Goal: Download file/media

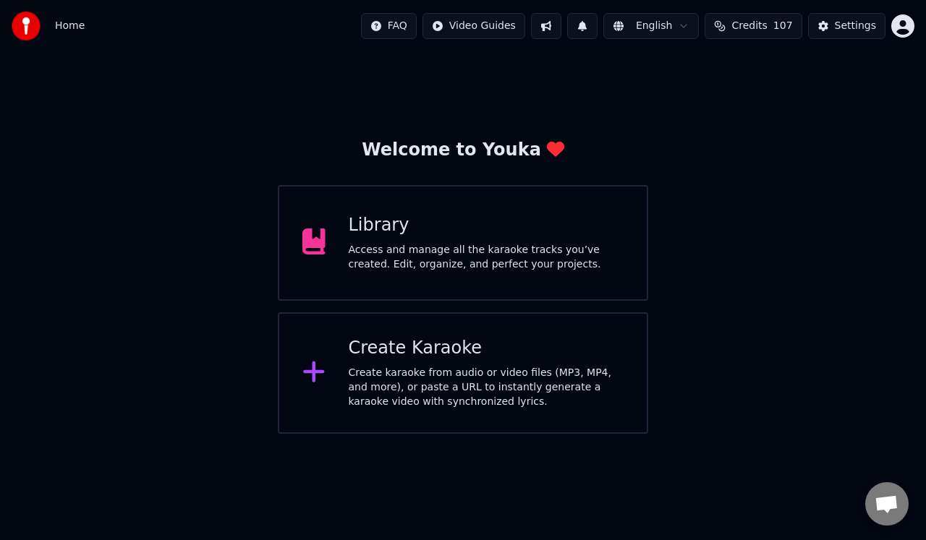
click at [540, 249] on div "Access and manage all the karaoke tracks you’ve created. Edit, organize, and pe…" at bounding box center [487, 257] width 276 height 29
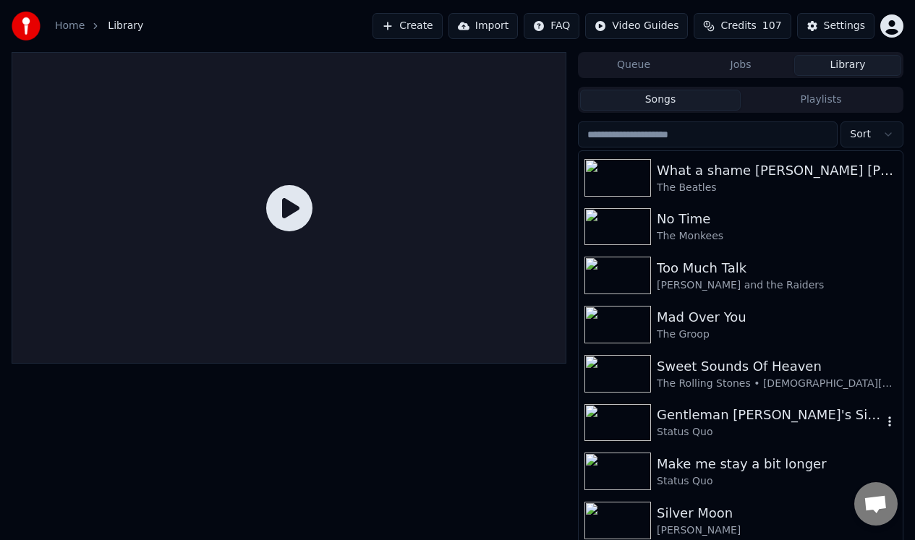
scroll to position [658, 0]
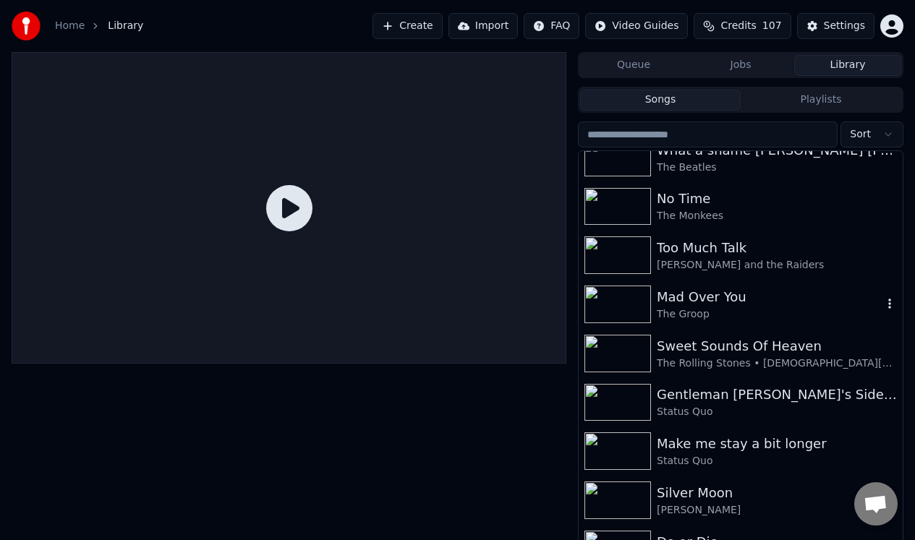
click at [680, 304] on div "Mad Over You" at bounding box center [770, 297] width 226 height 20
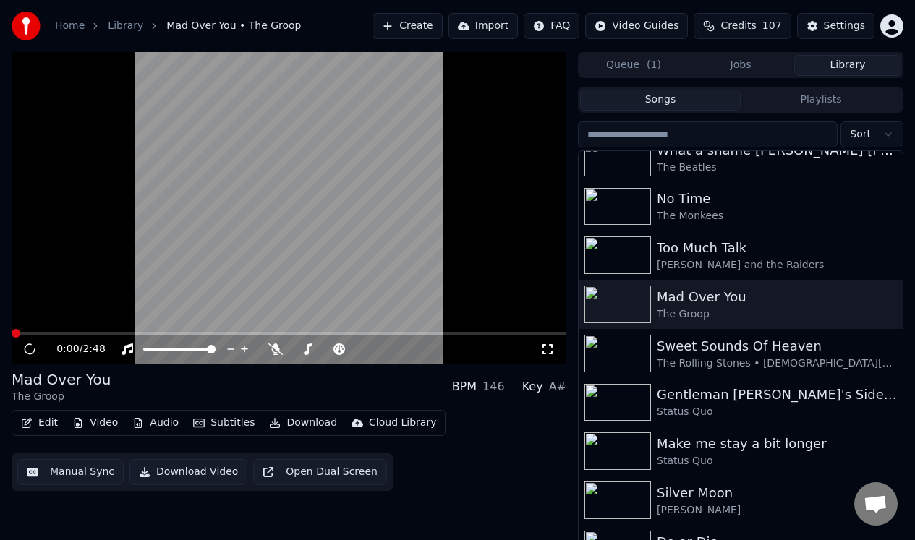
click at [30, 350] on icon at bounding box center [29, 349] width 19 height 19
click at [30, 350] on icon at bounding box center [39, 350] width 33 height 12
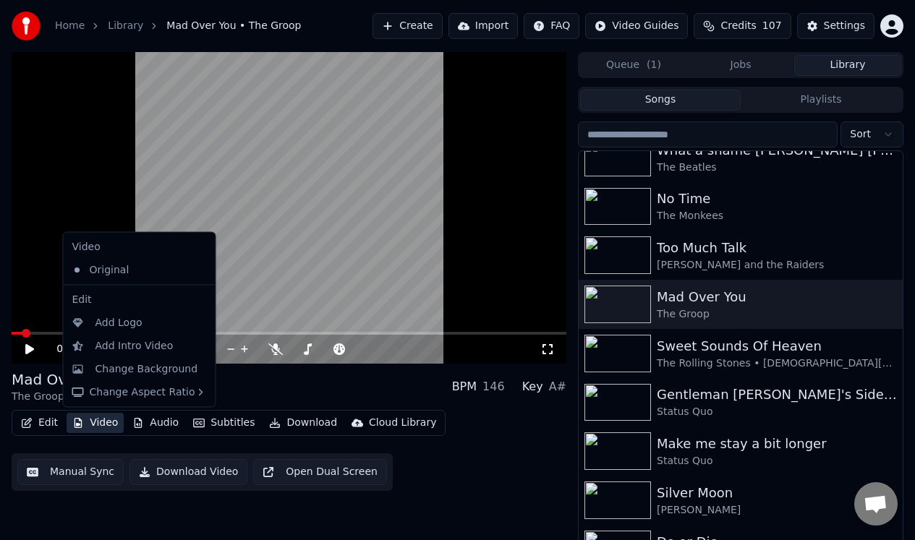
click at [102, 423] on button "Video" at bounding box center [95, 423] width 57 height 20
click at [135, 368] on div "Change Background" at bounding box center [146, 369] width 103 height 14
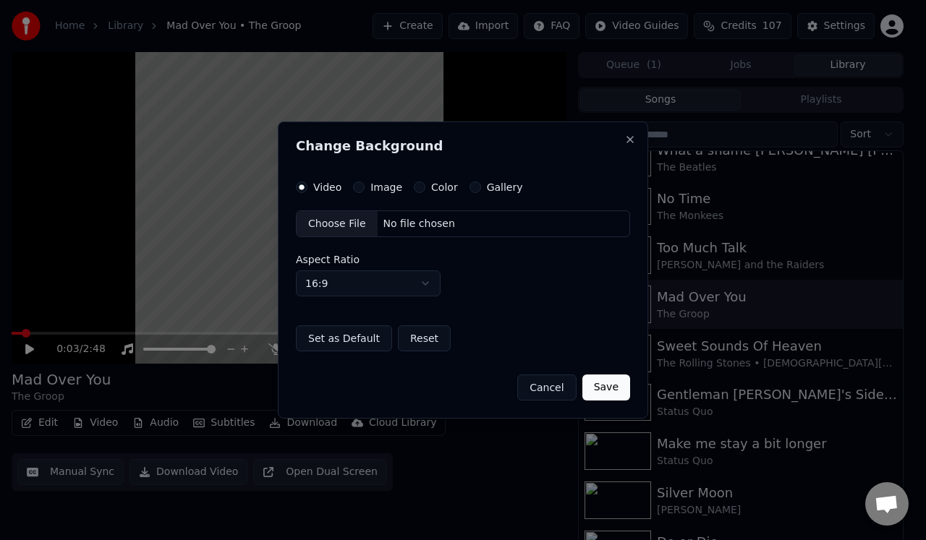
click at [418, 186] on button "Color" at bounding box center [420, 188] width 12 height 12
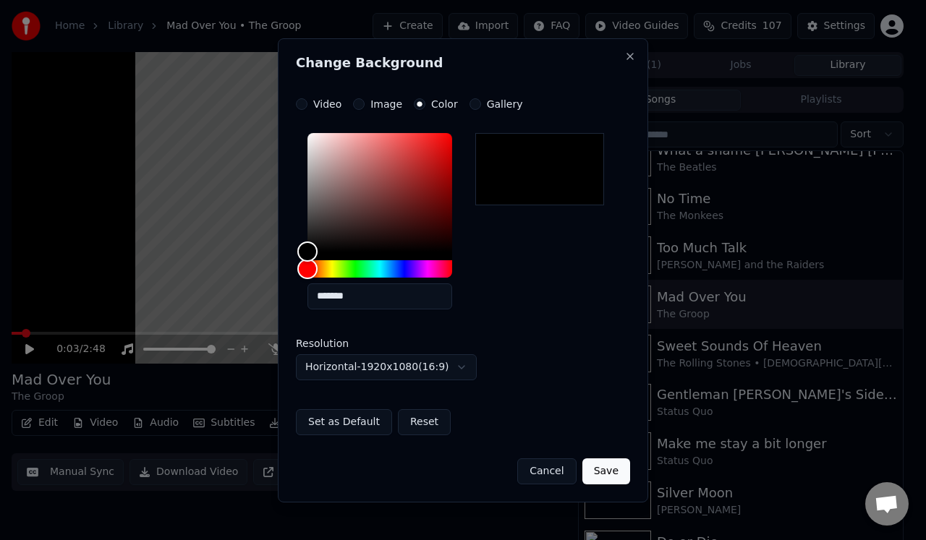
click at [340, 424] on button "Set as Default" at bounding box center [344, 422] width 96 height 26
click at [611, 472] on button "Save" at bounding box center [606, 472] width 48 height 26
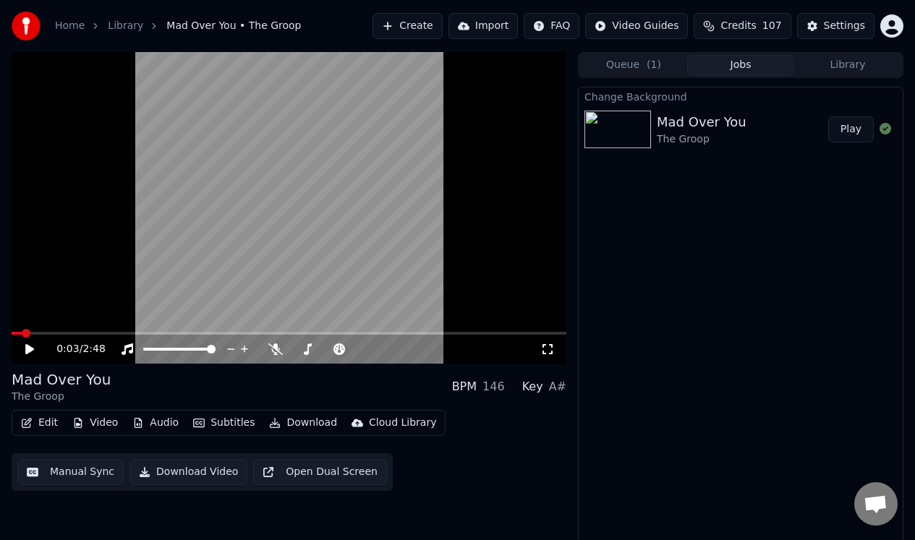
click at [851, 129] on button "Play" at bounding box center [851, 129] width 46 height 26
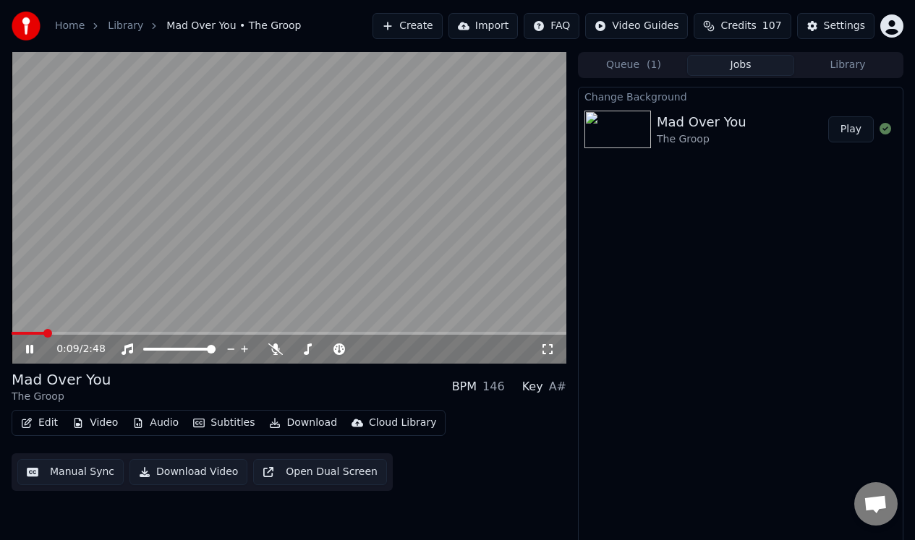
click at [29, 346] on icon at bounding box center [39, 350] width 33 height 12
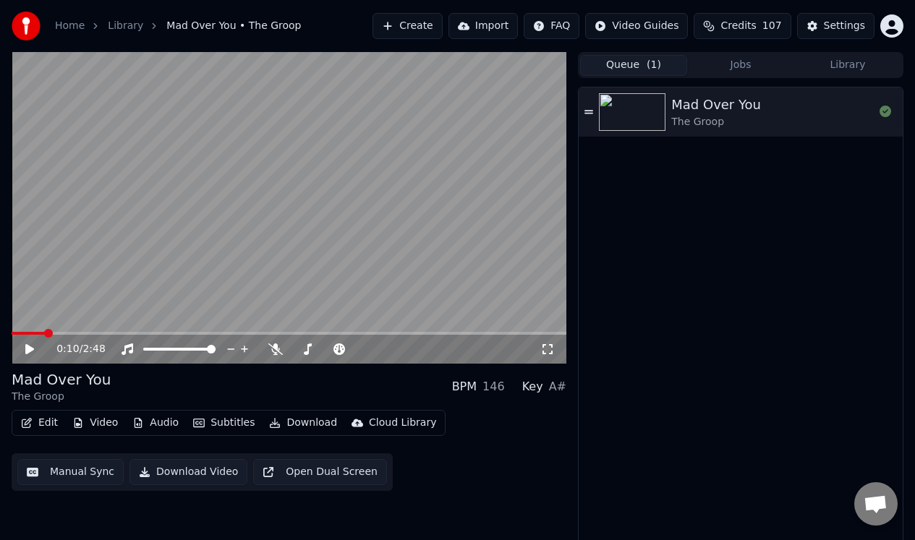
click at [637, 67] on button "Queue ( 1 )" at bounding box center [633, 65] width 107 height 21
click at [854, 63] on button "Library" at bounding box center [847, 65] width 107 height 21
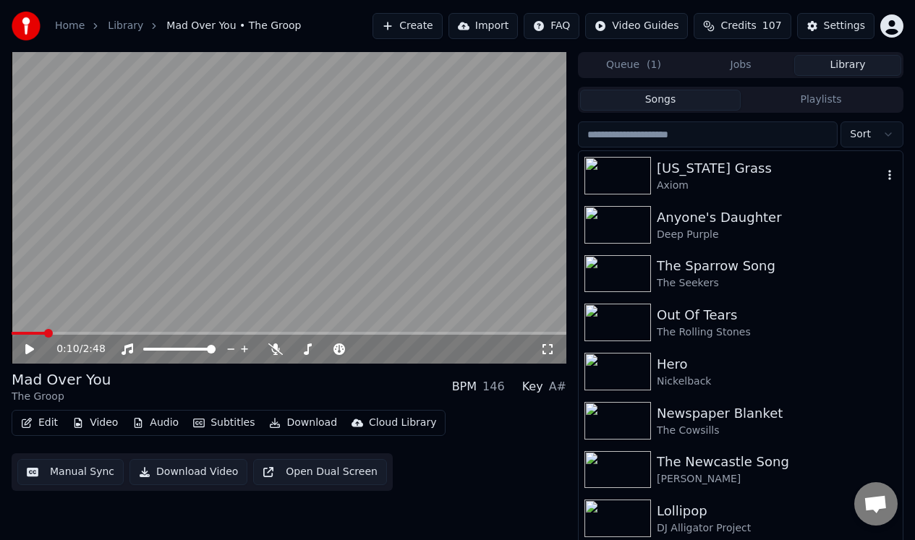
click at [670, 171] on div "[US_STATE] Grass" at bounding box center [770, 168] width 226 height 20
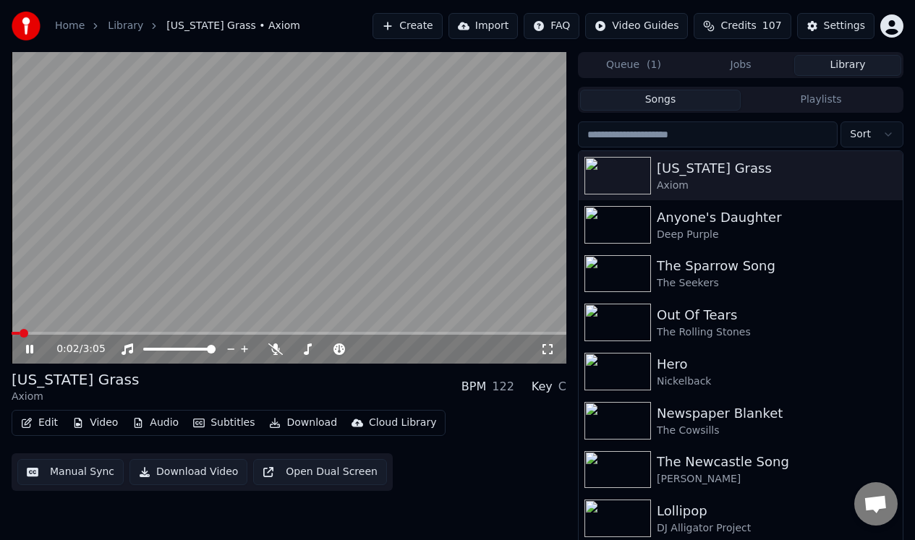
click at [30, 348] on icon at bounding box center [29, 349] width 7 height 9
click at [613, 216] on img at bounding box center [617, 225] width 67 height 38
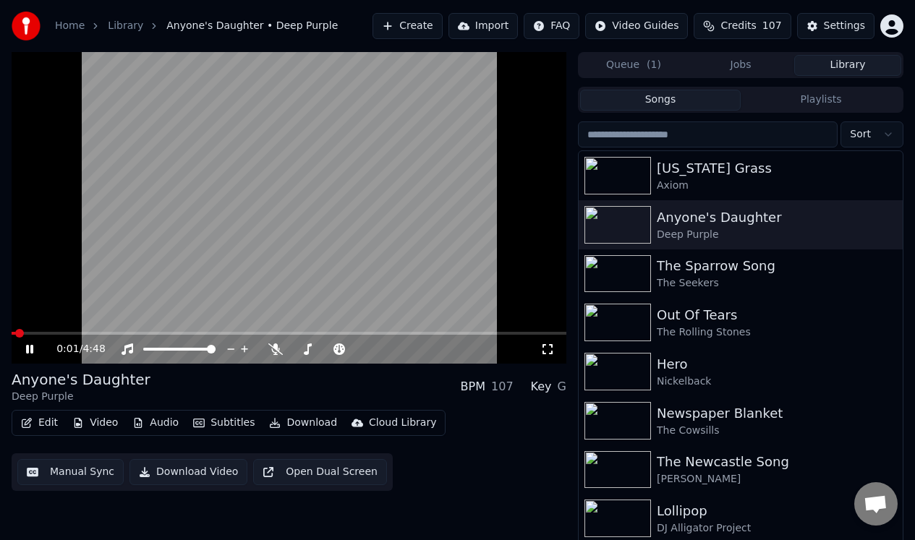
click at [29, 349] on icon at bounding box center [39, 350] width 33 height 12
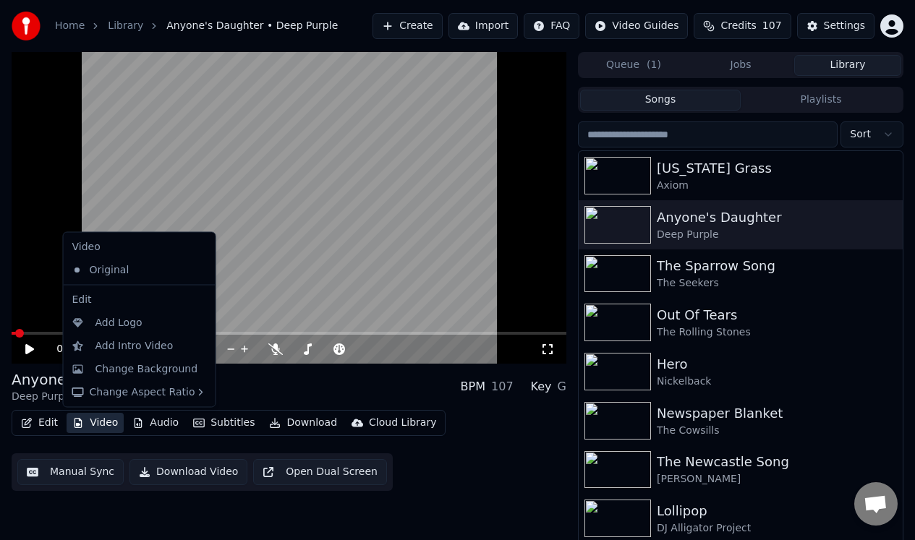
click at [104, 423] on button "Video" at bounding box center [95, 423] width 57 height 20
click at [146, 371] on div "Change Background" at bounding box center [146, 369] width 103 height 14
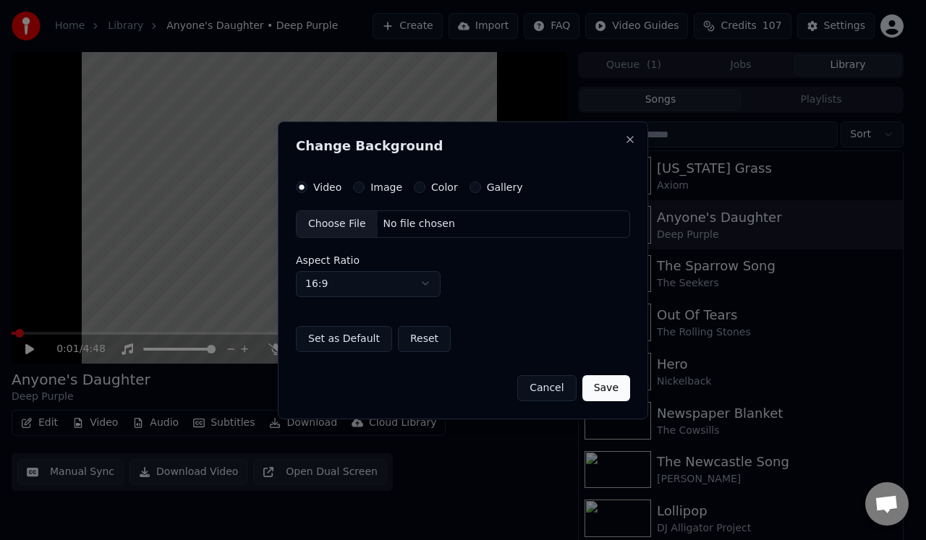
click at [418, 187] on button "Color" at bounding box center [420, 188] width 12 height 12
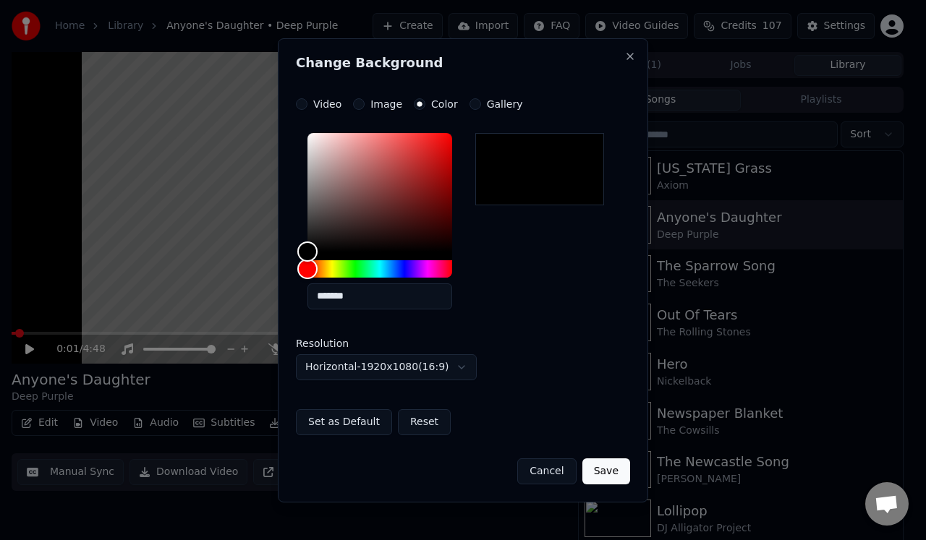
click at [329, 417] on button "Set as Default" at bounding box center [344, 422] width 96 height 26
click at [608, 469] on button "Save" at bounding box center [606, 472] width 48 height 26
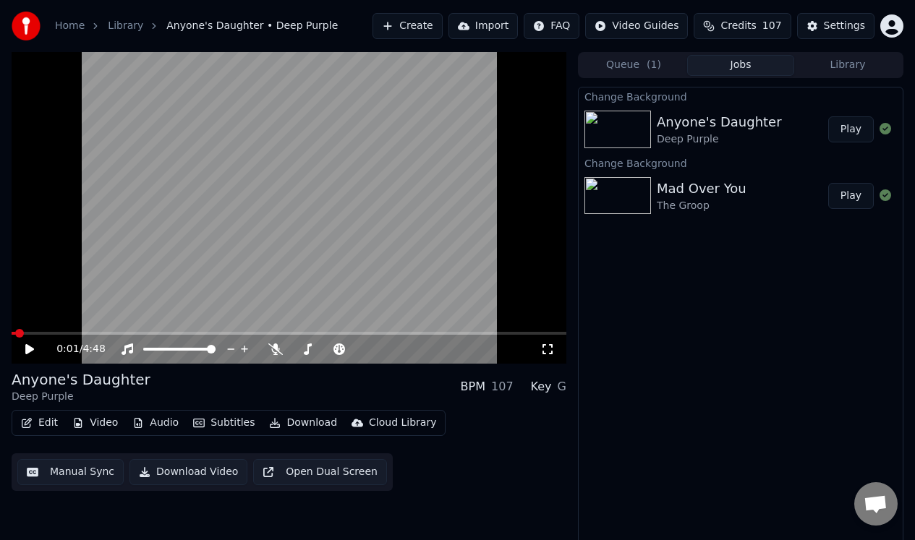
click at [854, 195] on button "Play" at bounding box center [851, 196] width 46 height 26
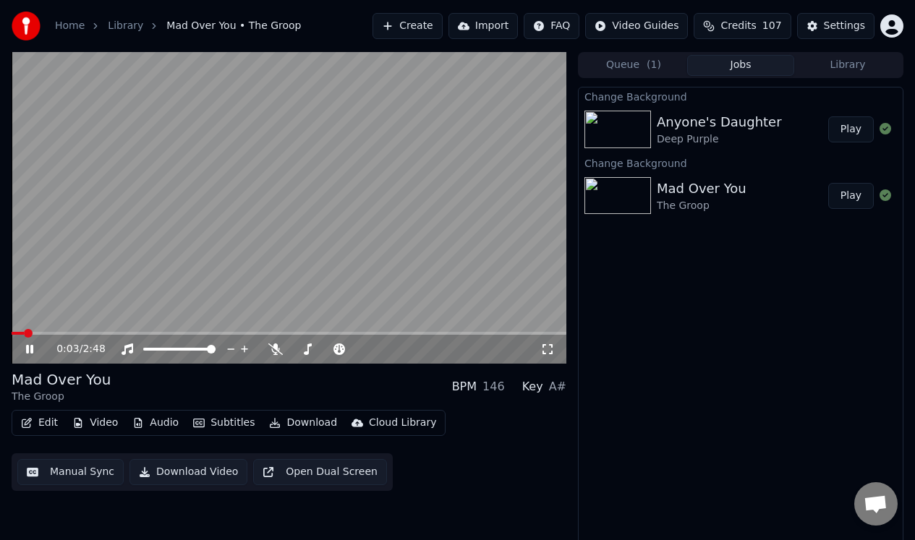
click at [29, 350] on icon at bounding box center [39, 350] width 33 height 12
click at [845, 130] on button "Play" at bounding box center [851, 129] width 46 height 26
click at [31, 348] on icon at bounding box center [29, 349] width 7 height 9
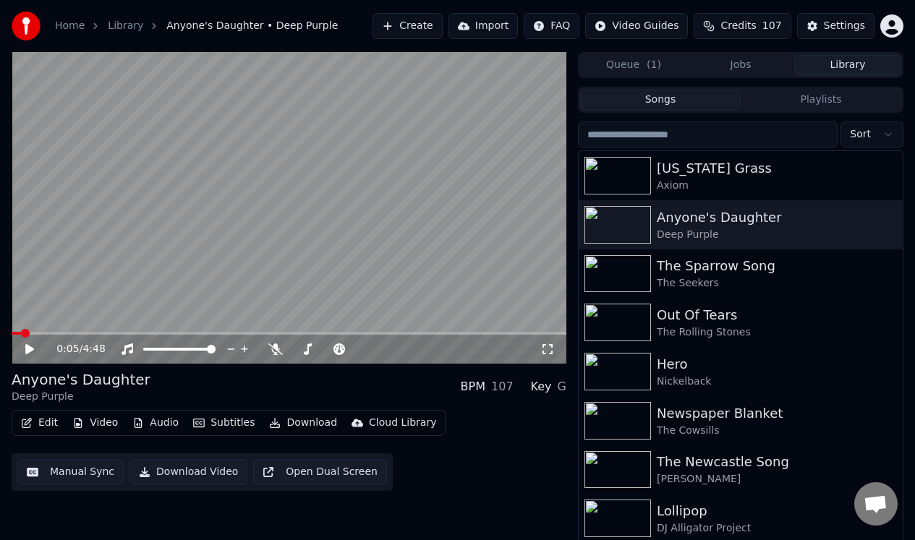
click at [851, 65] on button "Library" at bounding box center [847, 65] width 107 height 21
click at [697, 272] on div "The Sparrow Song" at bounding box center [770, 266] width 226 height 20
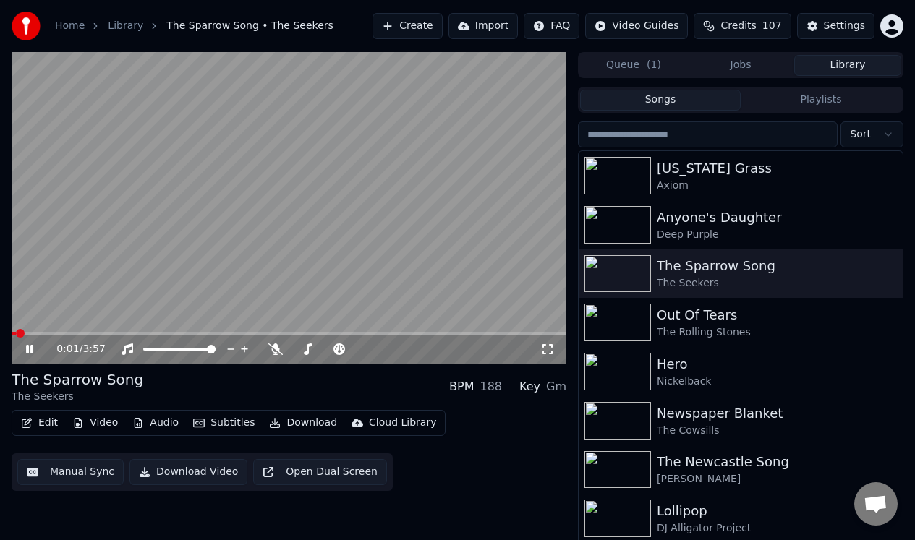
click at [26, 352] on icon at bounding box center [29, 349] width 7 height 9
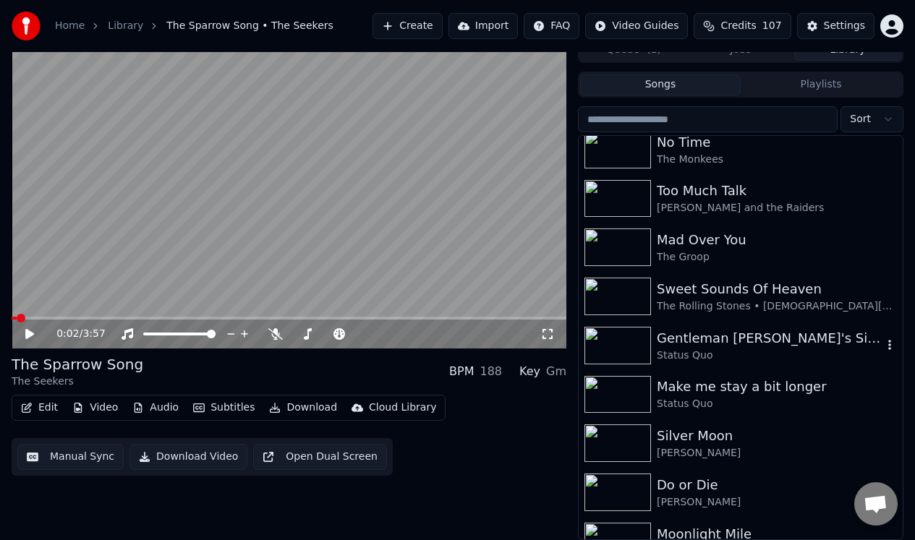
scroll to position [703, 0]
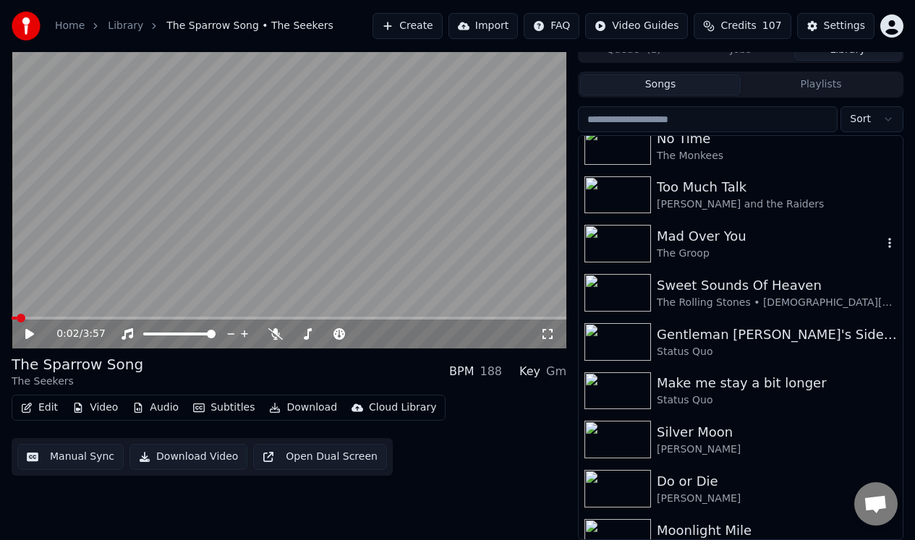
click at [726, 245] on div "Mad Over You" at bounding box center [770, 236] width 226 height 20
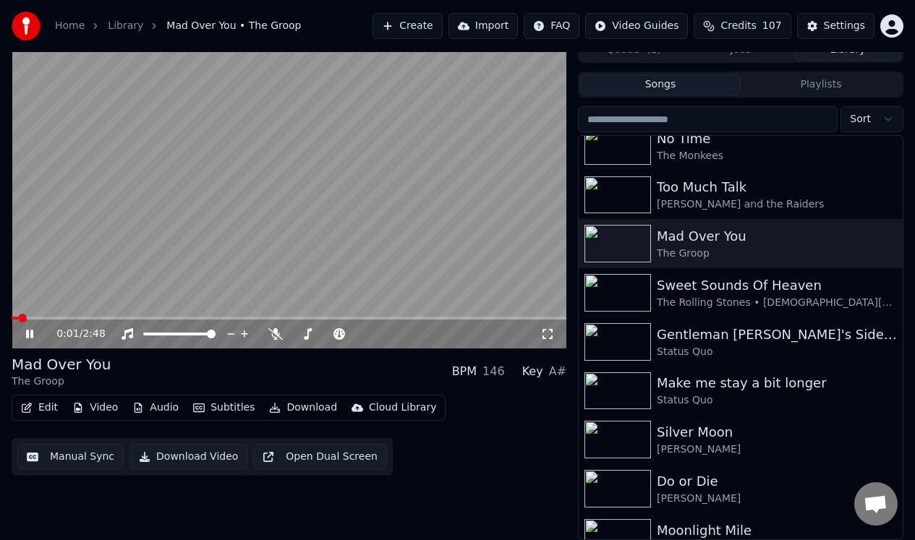
click at [30, 331] on icon at bounding box center [39, 334] width 33 height 12
click at [198, 454] on button "Download Video" at bounding box center [188, 457] width 118 height 26
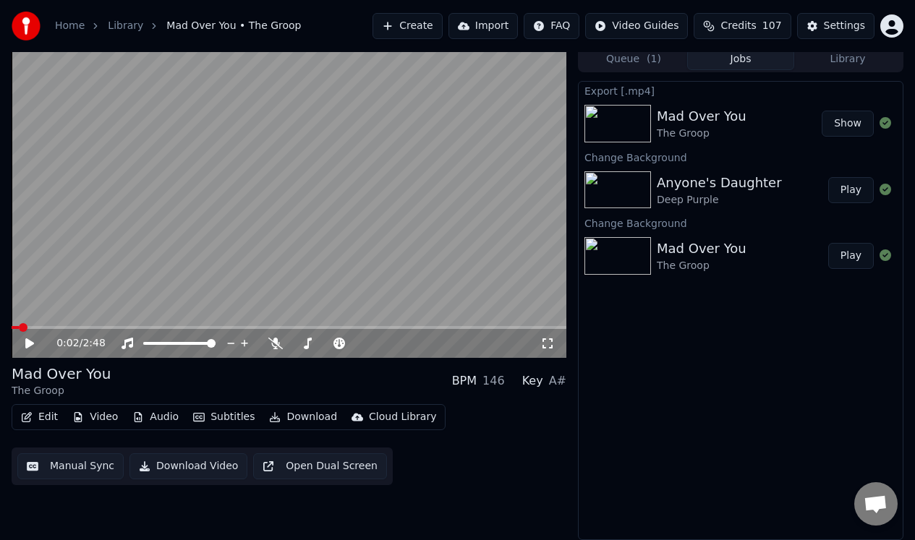
click at [733, 187] on div "Anyone's Daughter" at bounding box center [719, 183] width 125 height 20
click at [852, 189] on button "Play" at bounding box center [851, 190] width 46 height 26
click at [30, 341] on icon at bounding box center [39, 344] width 33 height 12
click at [182, 465] on button "Download Video" at bounding box center [188, 467] width 118 height 26
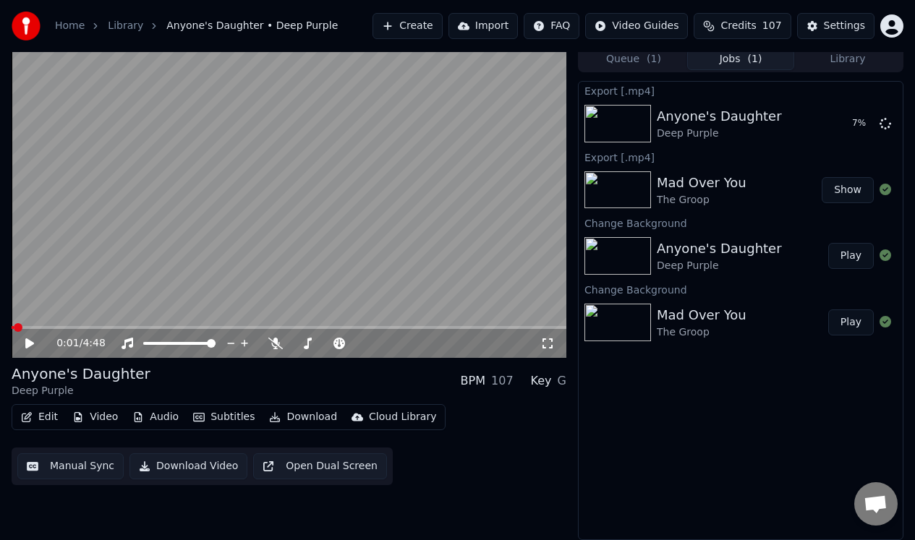
click at [629, 62] on button "Queue ( 1 )" at bounding box center [633, 59] width 107 height 21
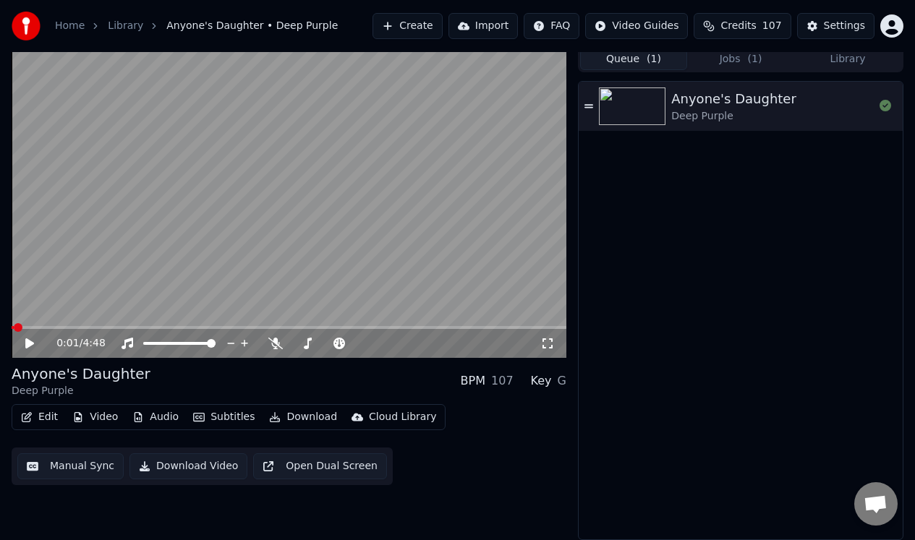
click at [747, 63] on button "Jobs ( 1 )" at bounding box center [740, 59] width 107 height 21
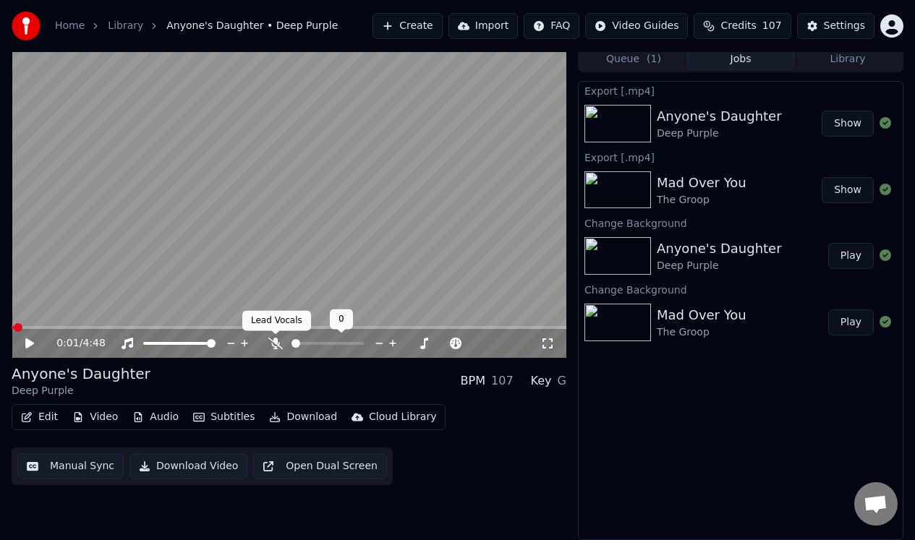
click at [275, 341] on icon at bounding box center [275, 344] width 14 height 12
click at [177, 472] on button "Download Video" at bounding box center [188, 467] width 118 height 26
